Goal: Transaction & Acquisition: Book appointment/travel/reservation

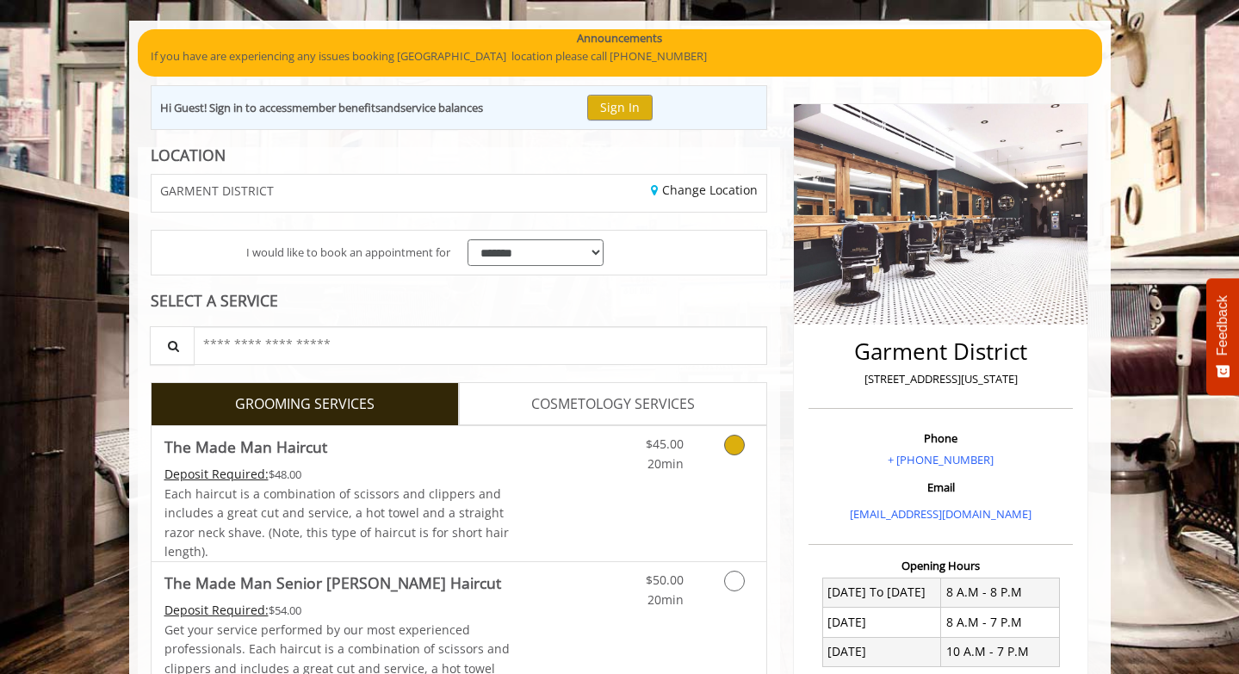
click at [726, 447] on icon "Grooming services" at bounding box center [734, 445] width 21 height 21
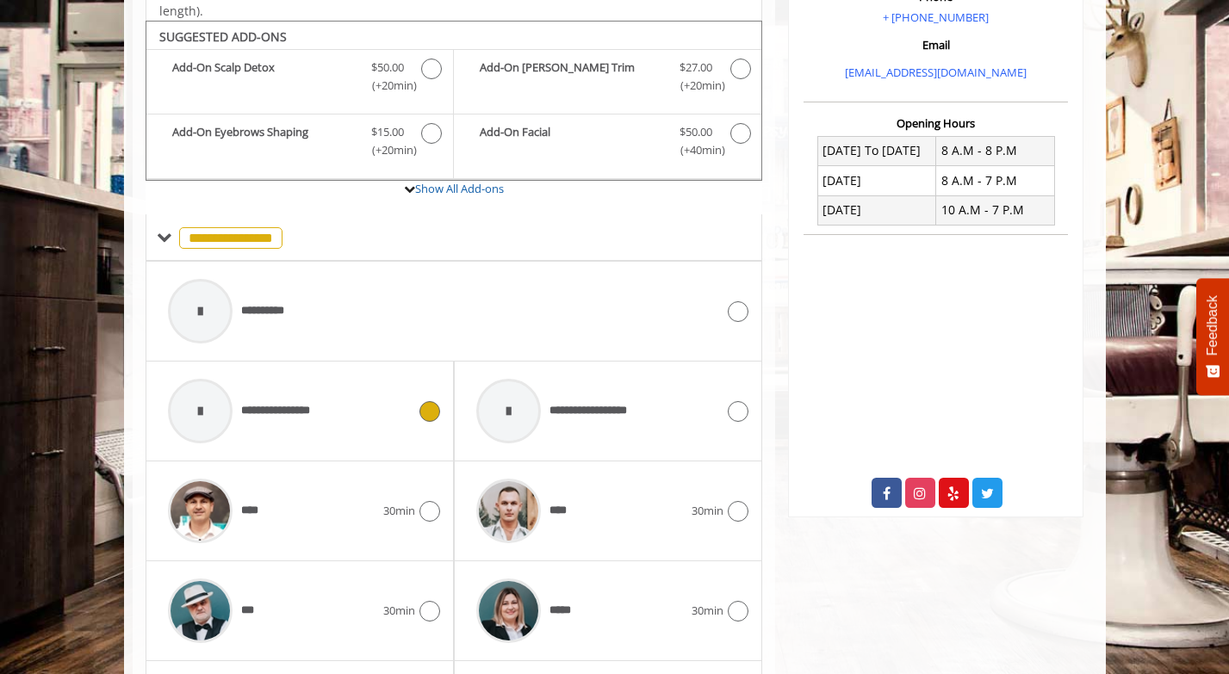
scroll to position [573, 0]
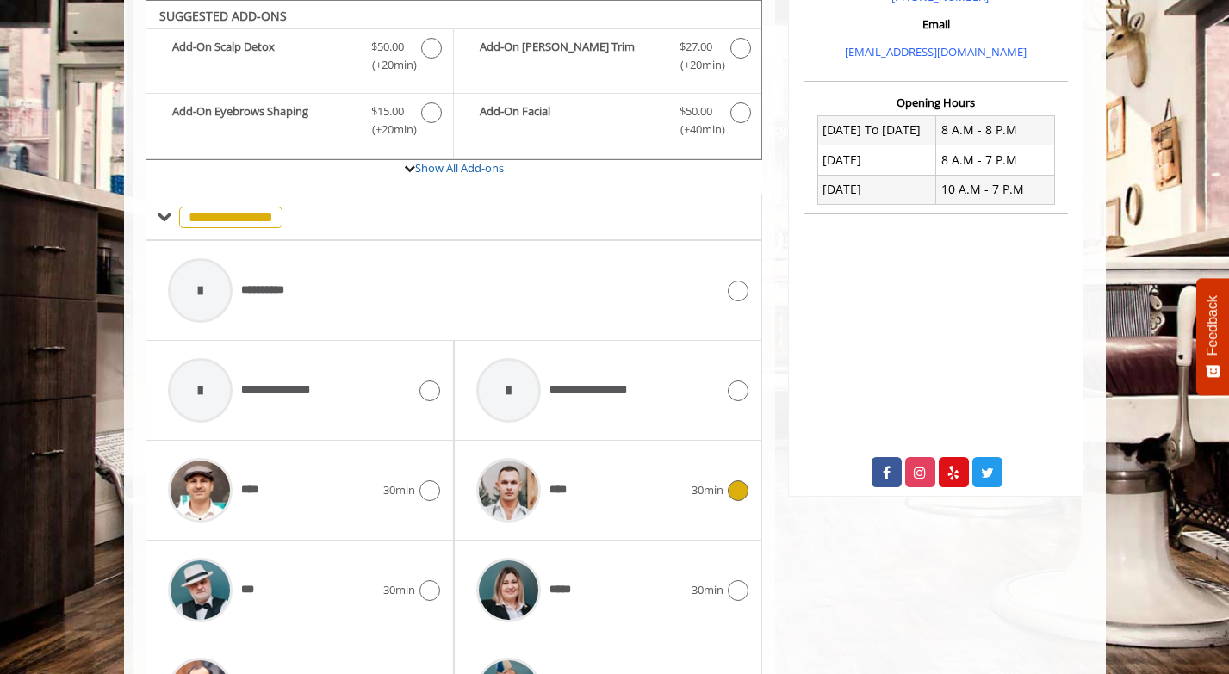
click at [714, 496] on span "30min" at bounding box center [707, 490] width 32 height 18
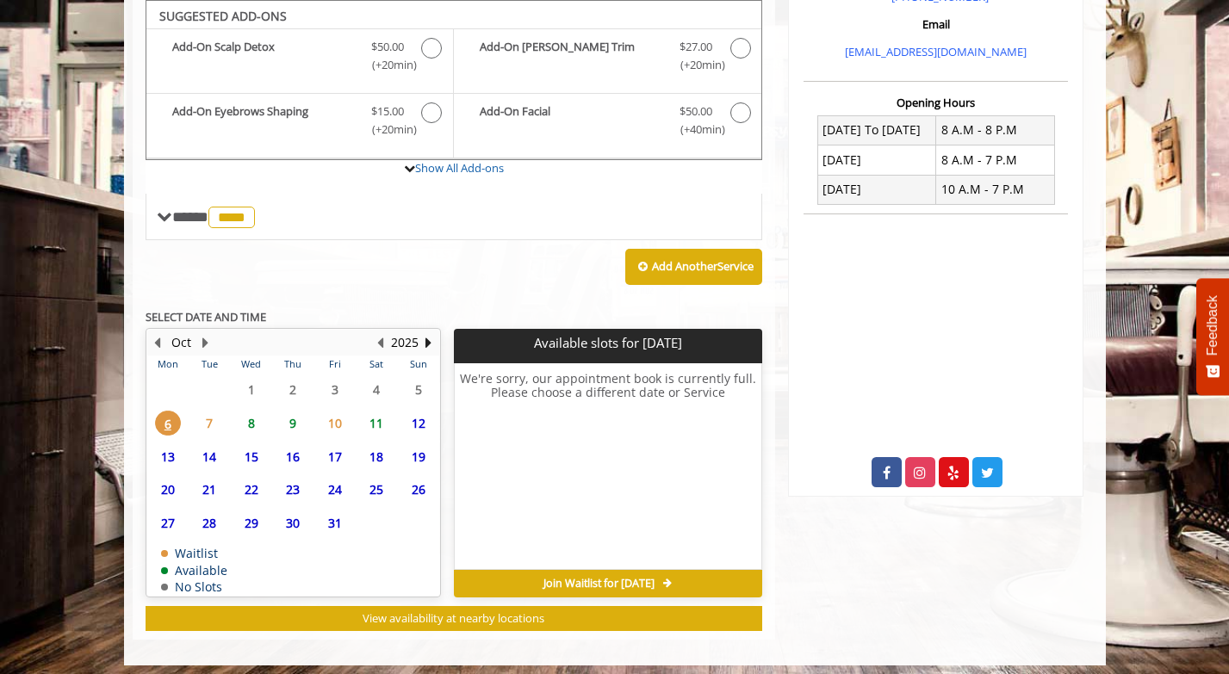
click at [201, 420] on span "7" at bounding box center [209, 423] width 26 height 25
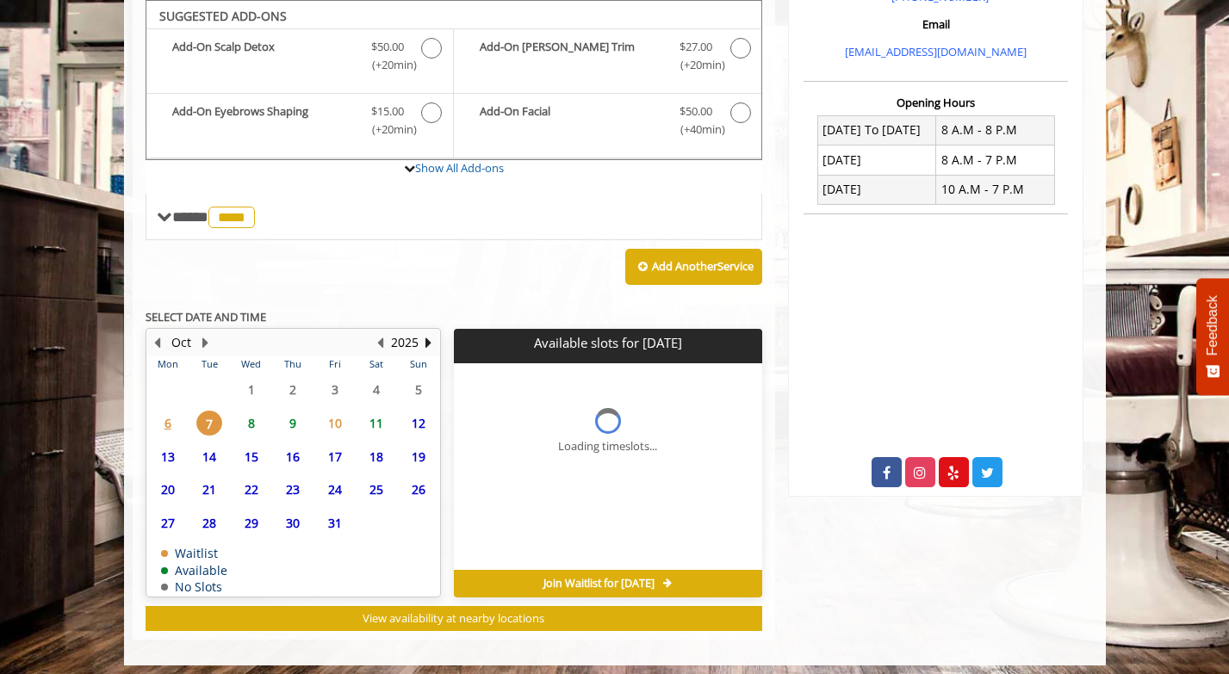
scroll to position [581, 0]
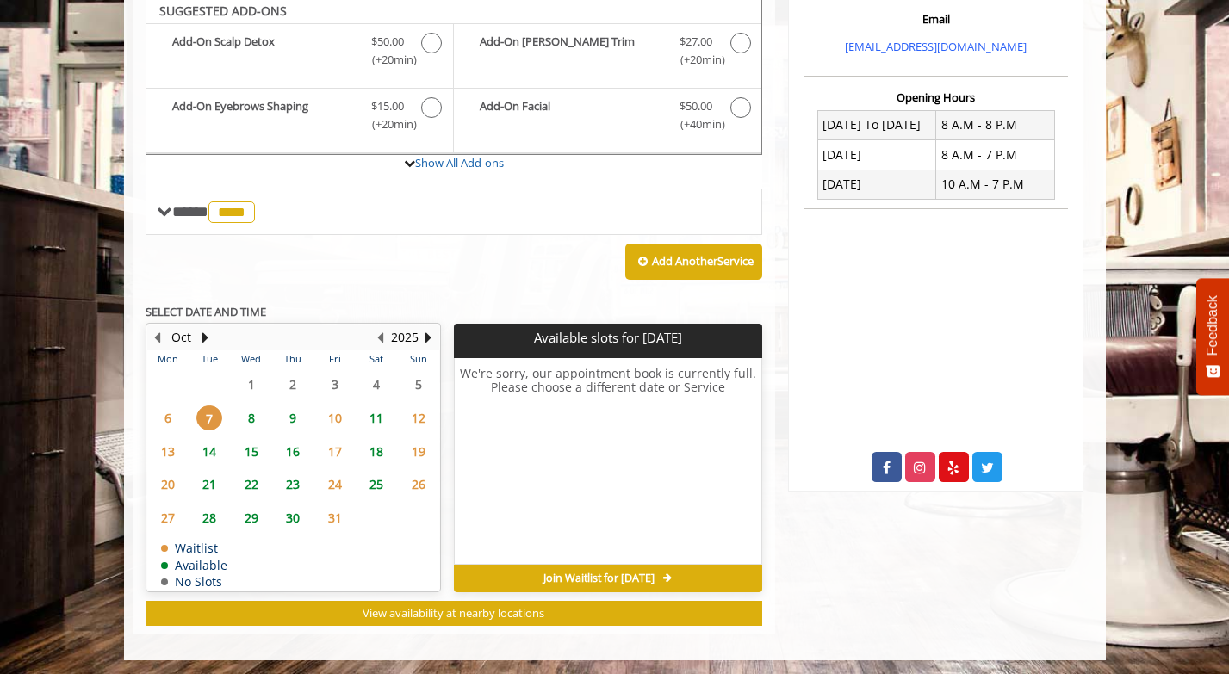
click at [257, 416] on span "8" at bounding box center [252, 418] width 26 height 25
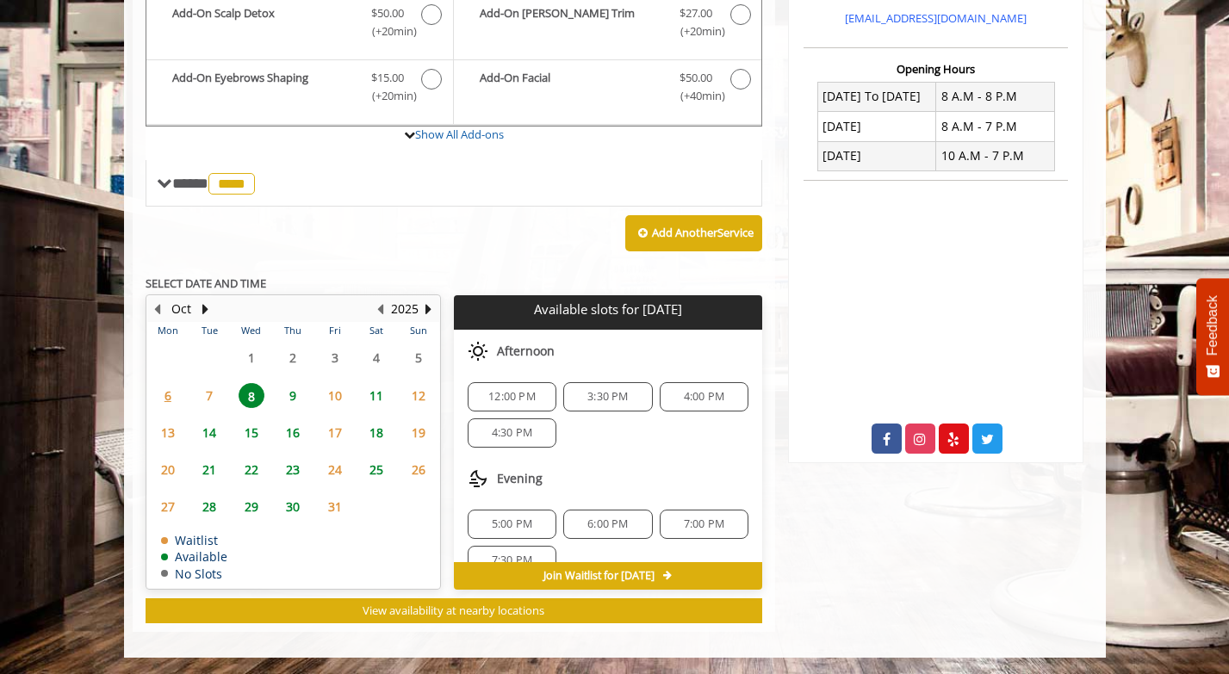
scroll to position [114, 0]
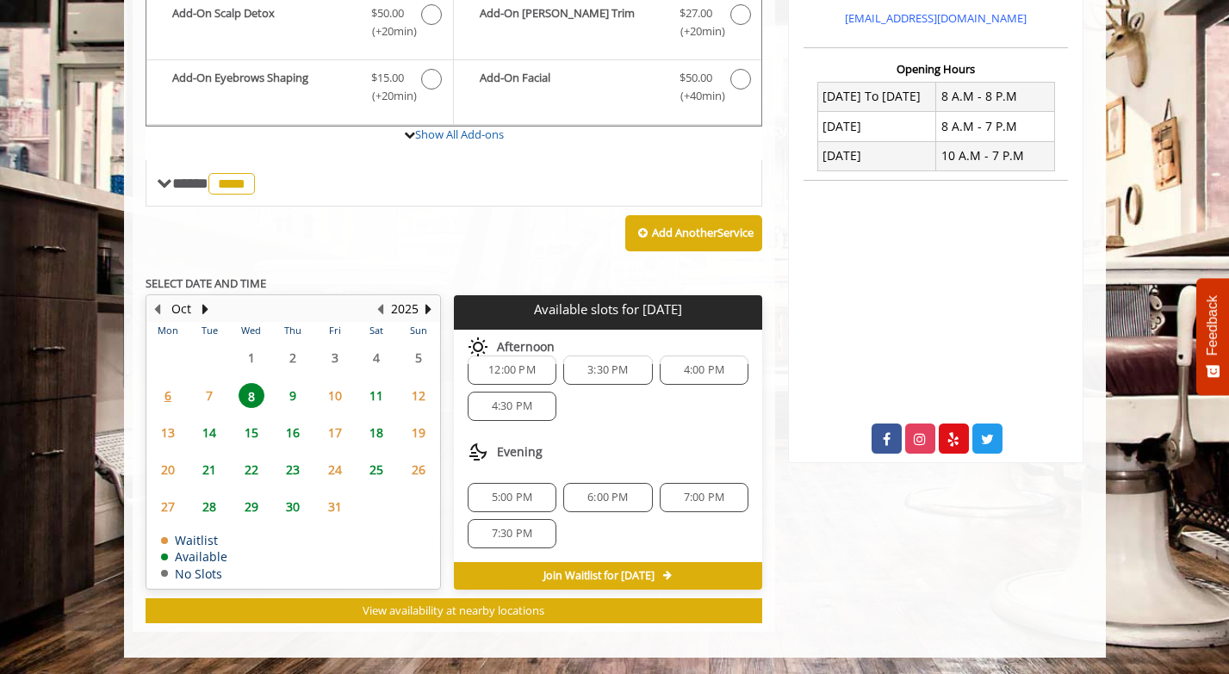
click at [523, 493] on span "5:00 PM" at bounding box center [512, 498] width 40 height 14
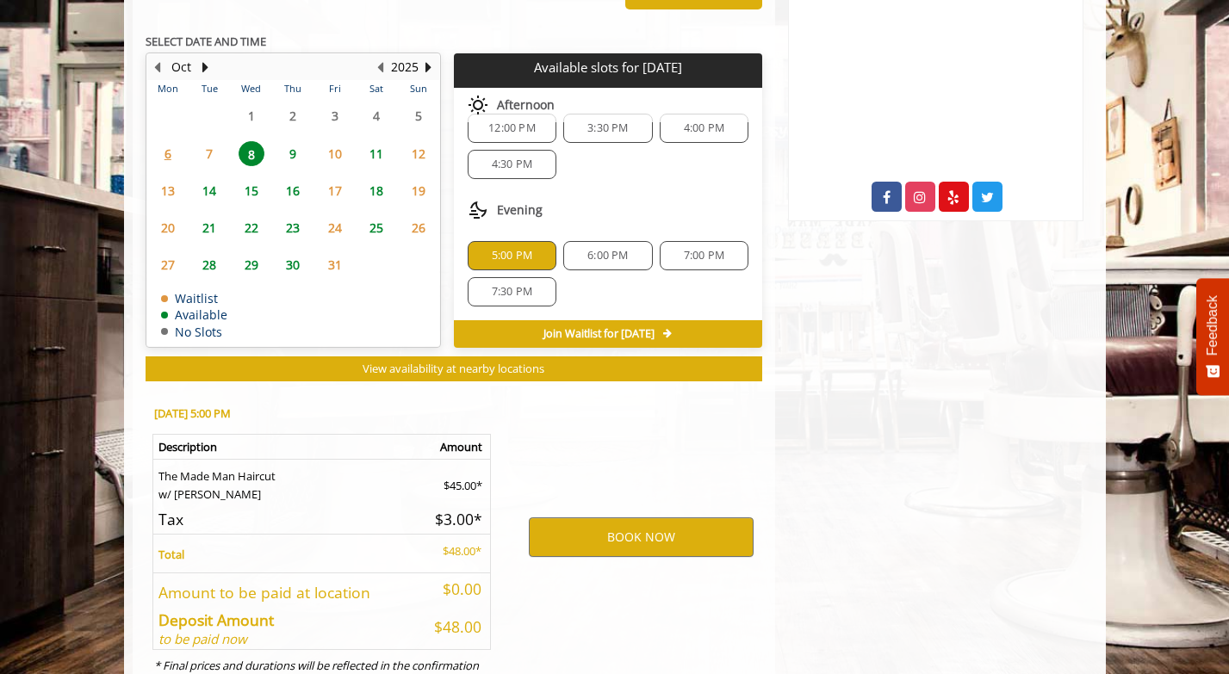
scroll to position [918, 0]
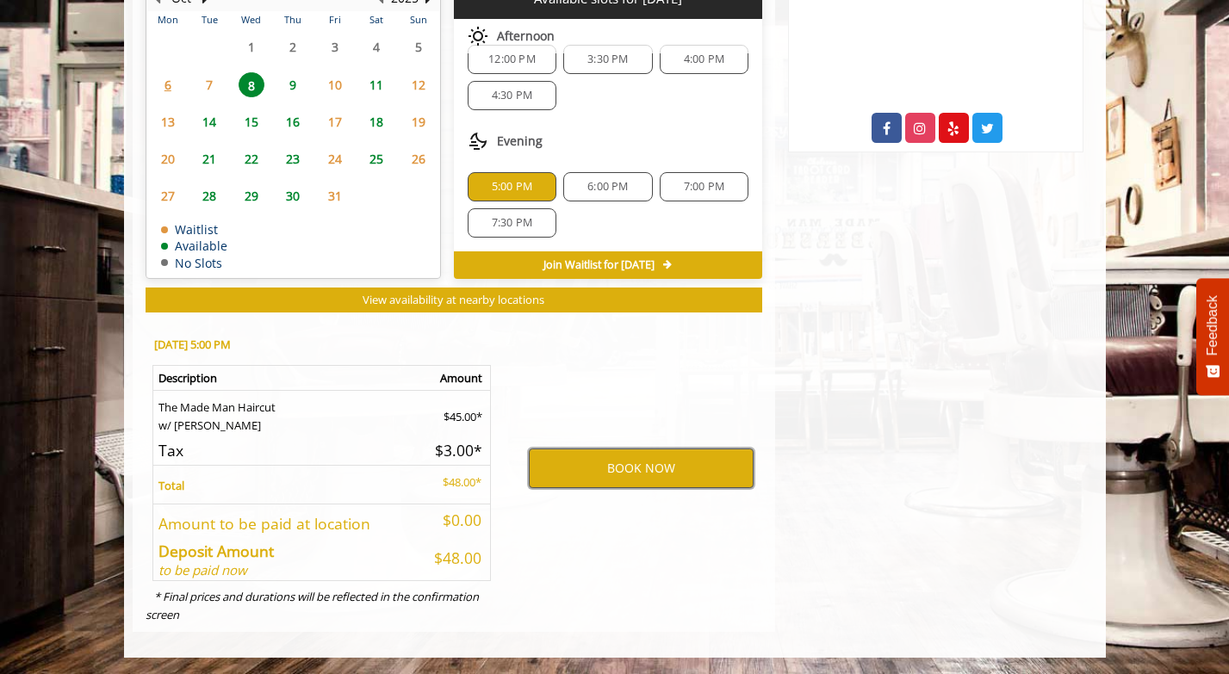
click at [607, 468] on button "BOOK NOW" at bounding box center [641, 469] width 225 height 40
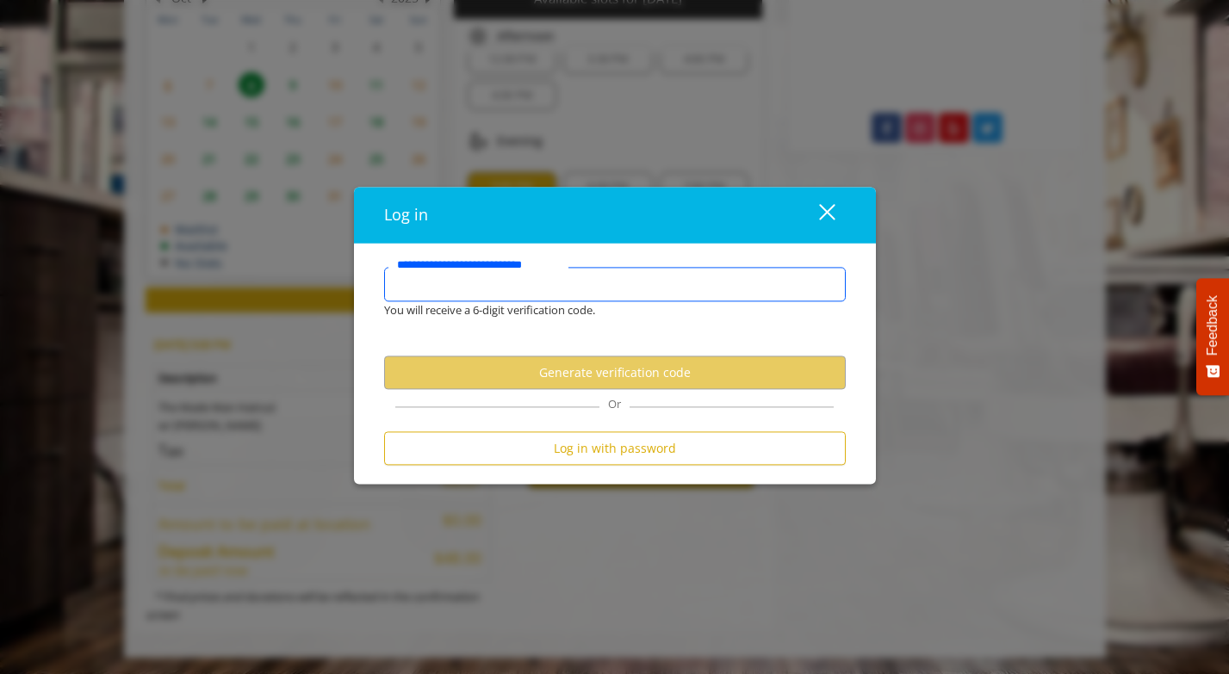
click at [602, 281] on input "**********" at bounding box center [615, 285] width 462 height 34
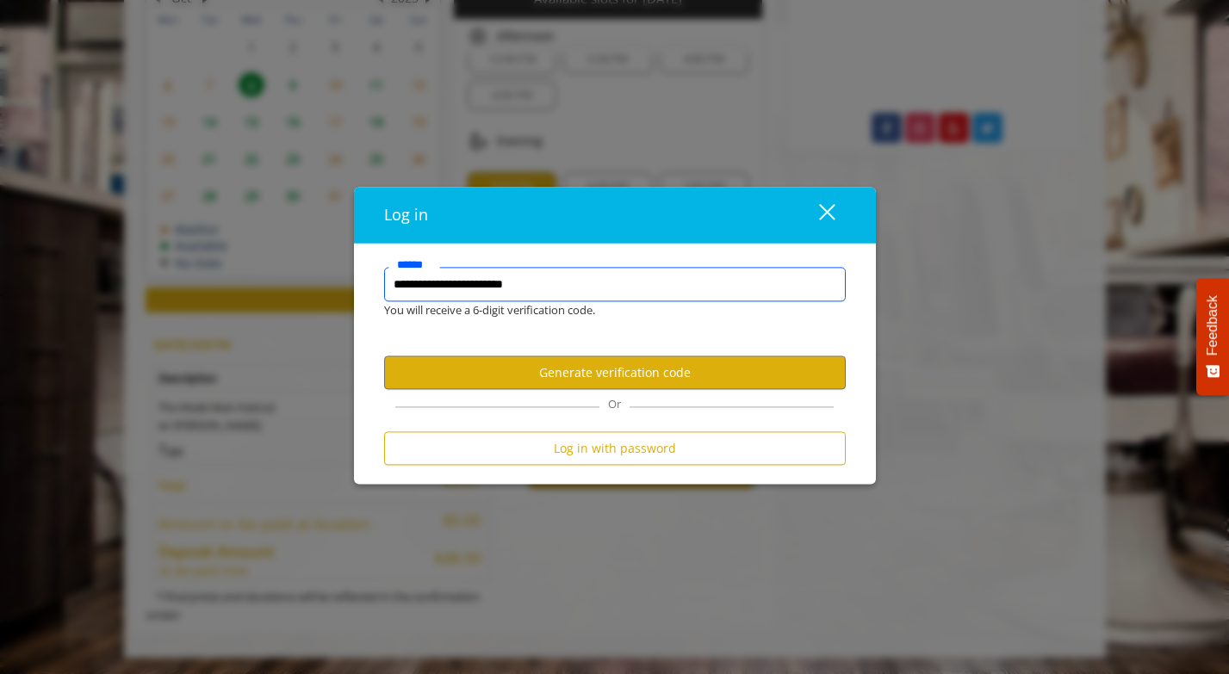
type input "**********"
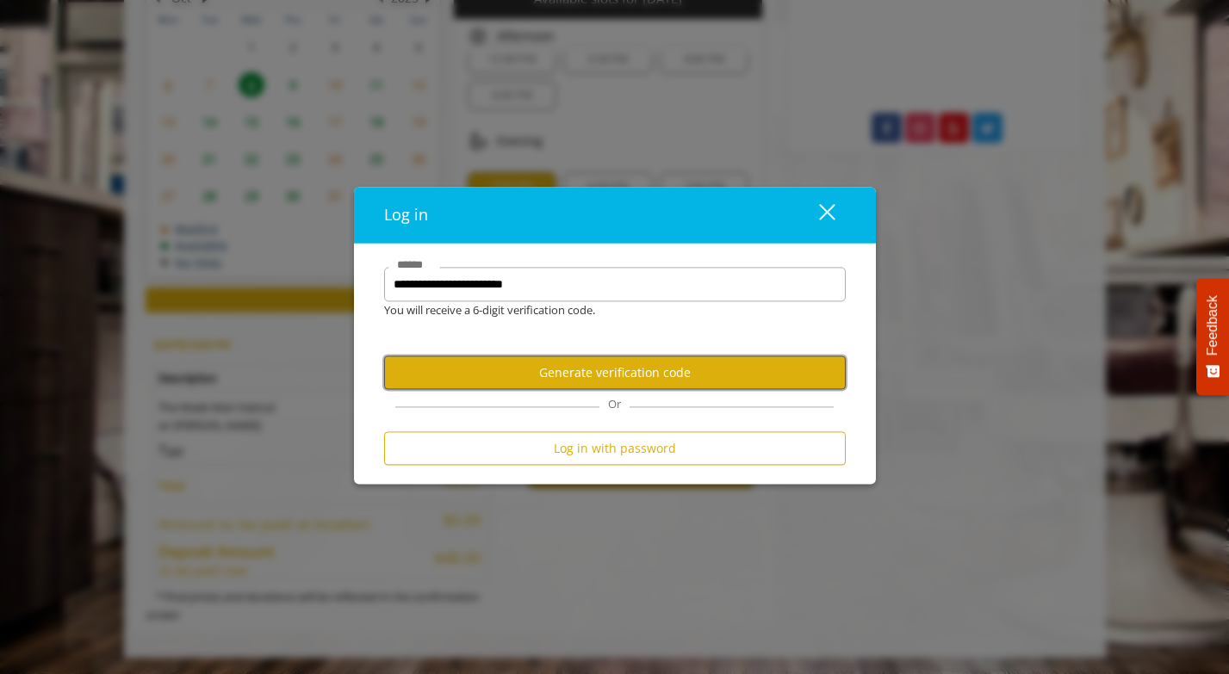
click at [531, 383] on button "Generate verification code" at bounding box center [615, 373] width 462 height 34
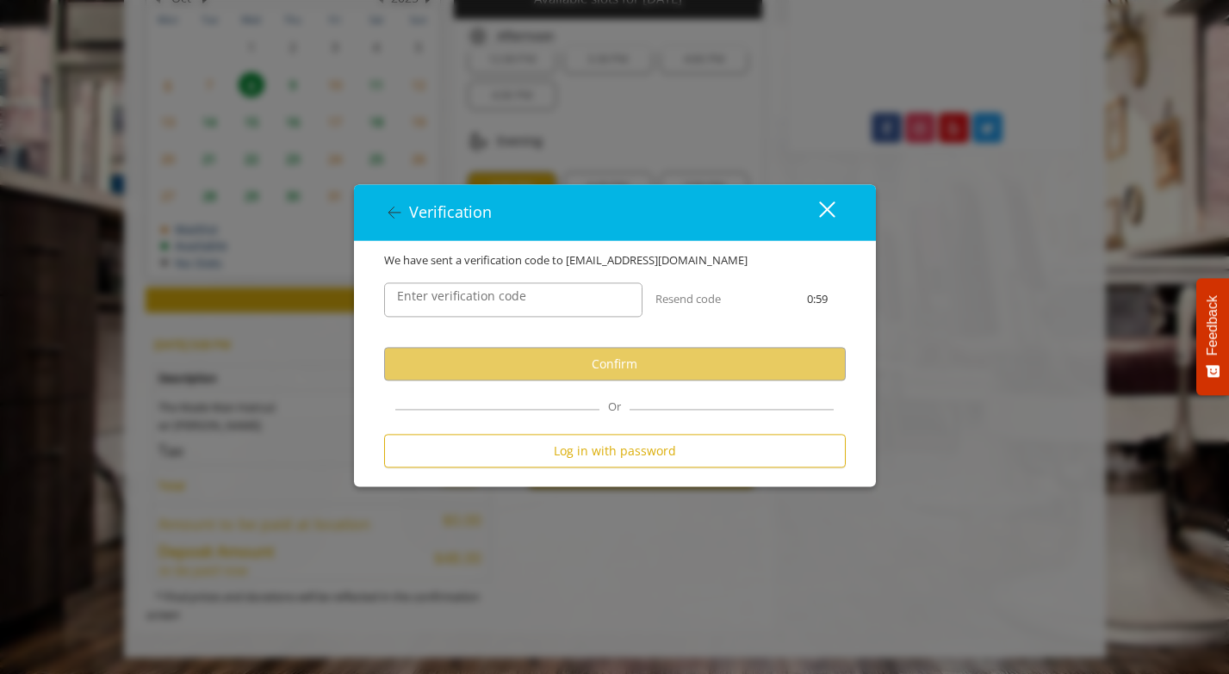
click at [517, 302] on label "Enter verification code" at bounding box center [461, 296] width 146 height 19
click at [517, 302] on input "Enter verification code" at bounding box center [513, 299] width 258 height 34
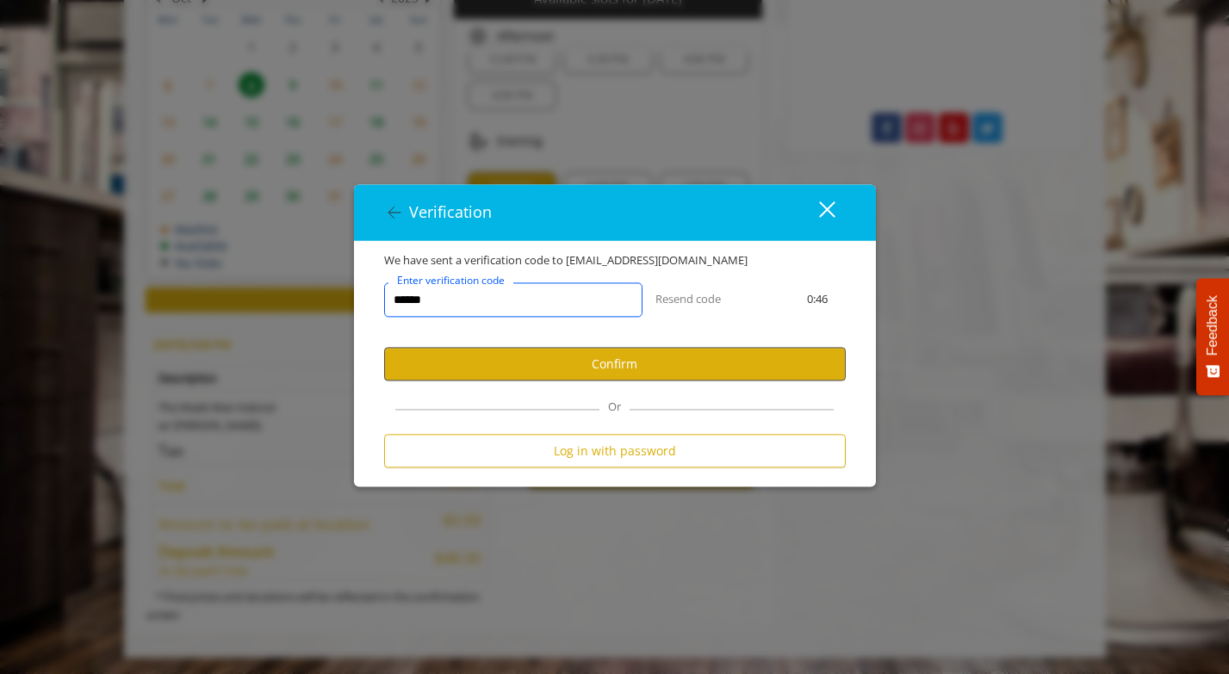
type input "******"
click at [576, 362] on button "Confirm" at bounding box center [615, 364] width 462 height 34
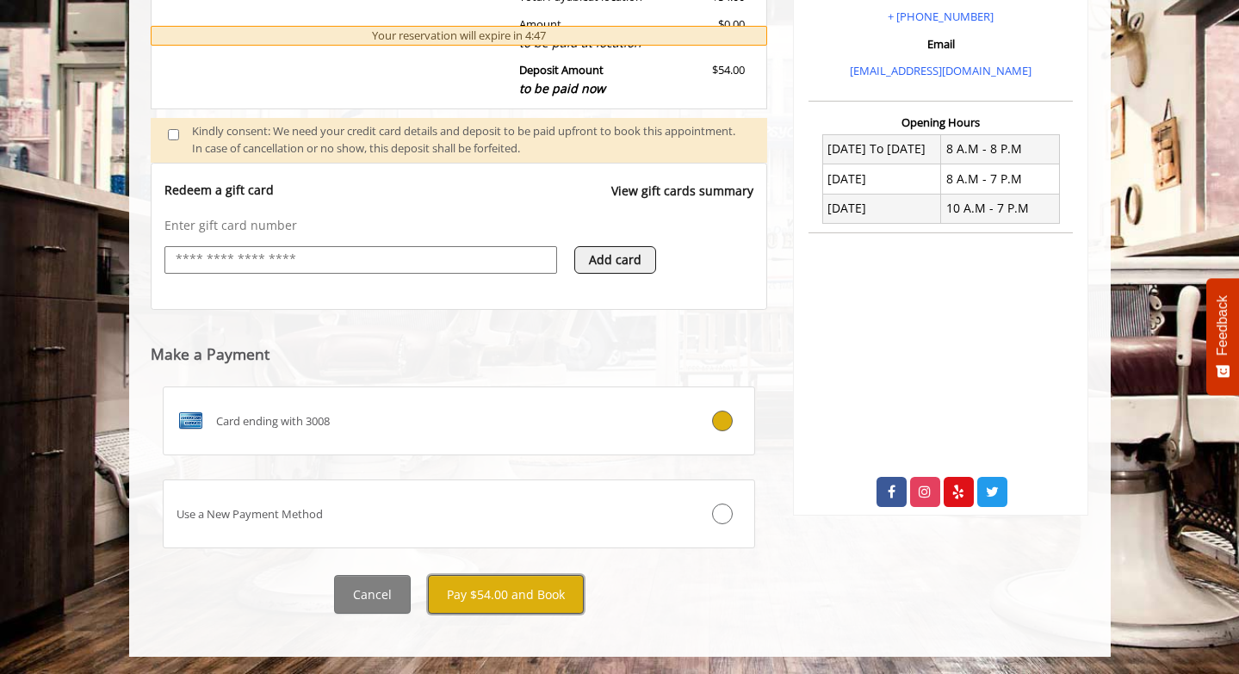
click at [492, 591] on button "Pay $54.00 and Book" at bounding box center [506, 594] width 156 height 39
